Goal: Transaction & Acquisition: Book appointment/travel/reservation

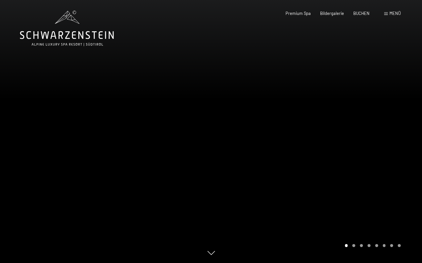
click at [394, 95] on div at bounding box center [316, 131] width 211 height 263
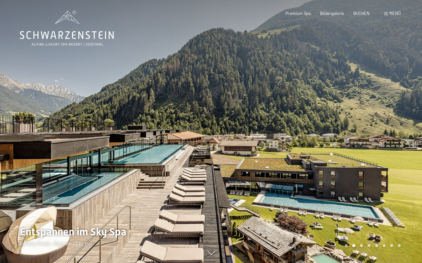
click at [390, 113] on div at bounding box center [316, 131] width 211 height 263
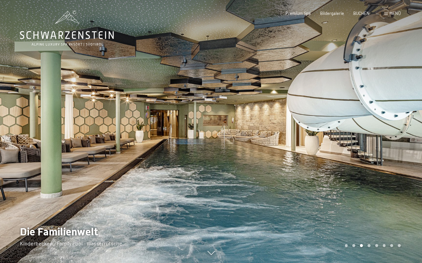
click at [390, 113] on div at bounding box center [316, 131] width 211 height 263
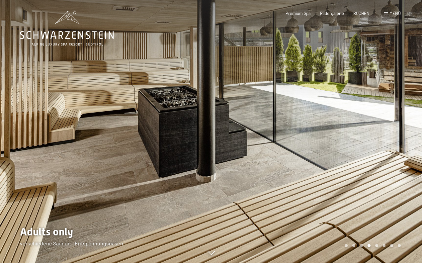
click at [390, 113] on div at bounding box center [316, 131] width 211 height 263
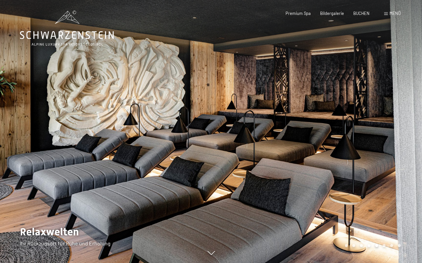
click at [390, 113] on div at bounding box center [316, 131] width 211 height 263
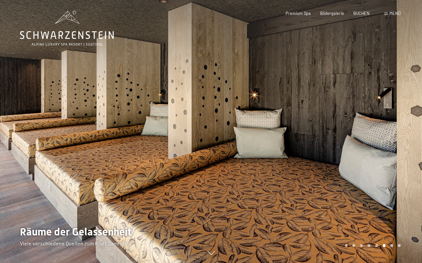
click at [390, 113] on div at bounding box center [316, 131] width 211 height 263
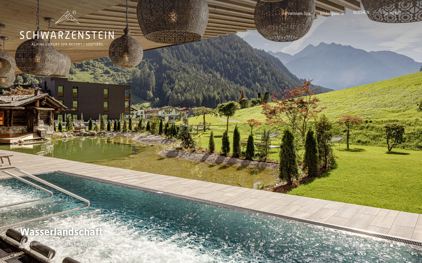
click at [364, 13] on span "BUCHEN" at bounding box center [361, 12] width 16 height 5
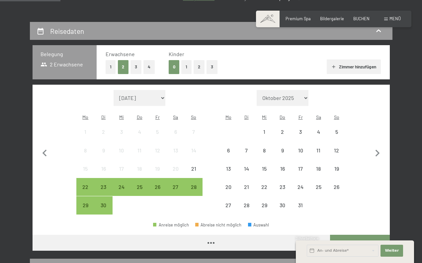
scroll to position [107, 0]
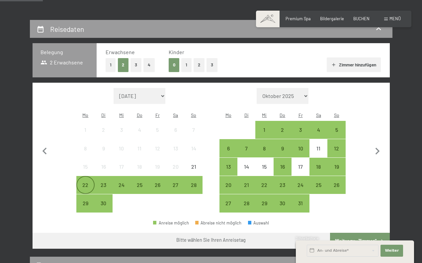
click at [81, 182] on div "22" at bounding box center [85, 190] width 17 height 17
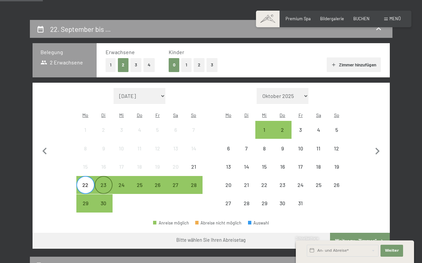
click at [101, 182] on div "23" at bounding box center [103, 190] width 17 height 17
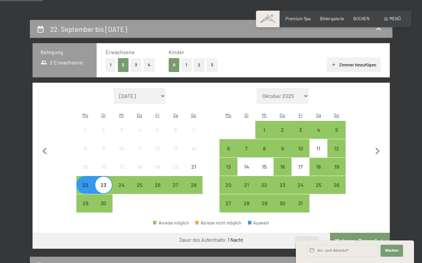
click at [358, 233] on button "Weiter zu „Zimmer“" at bounding box center [359, 241] width 59 height 16
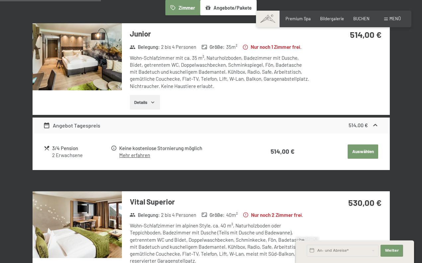
scroll to position [79, 0]
